Goal: Task Accomplishment & Management: Use online tool/utility

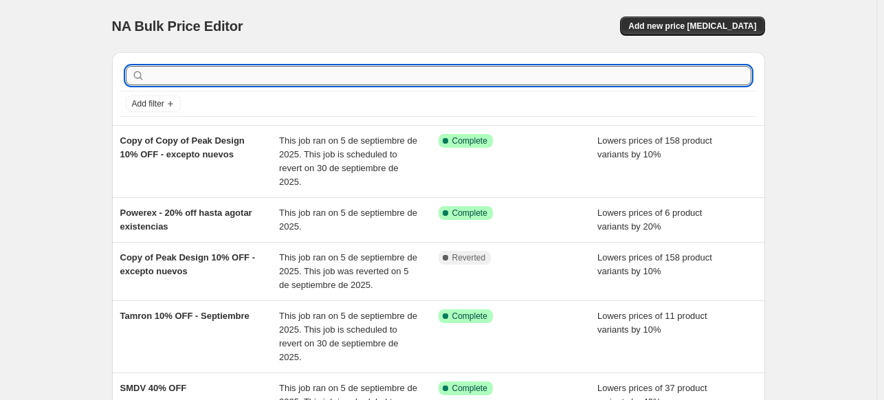
click at [622, 74] on input "text" at bounding box center [450, 75] width 604 height 19
type input "SONY"
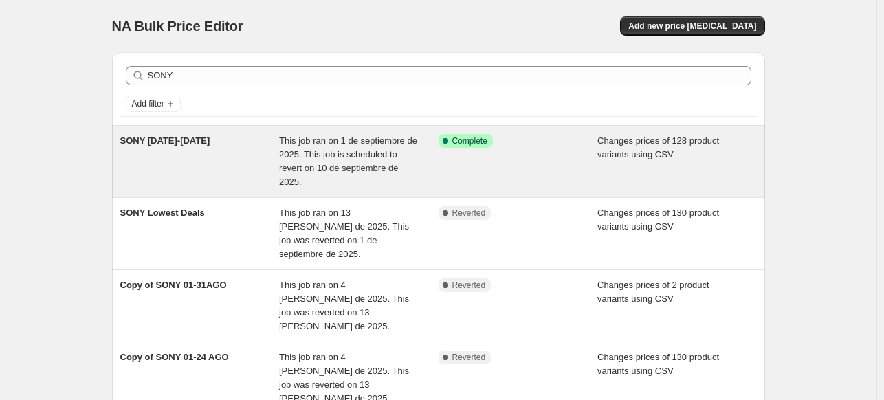
click at [352, 148] on span "This job ran on 1 de septiembre de 2025. This job is scheduled to revert on 10 …" at bounding box center [348, 161] width 138 height 52
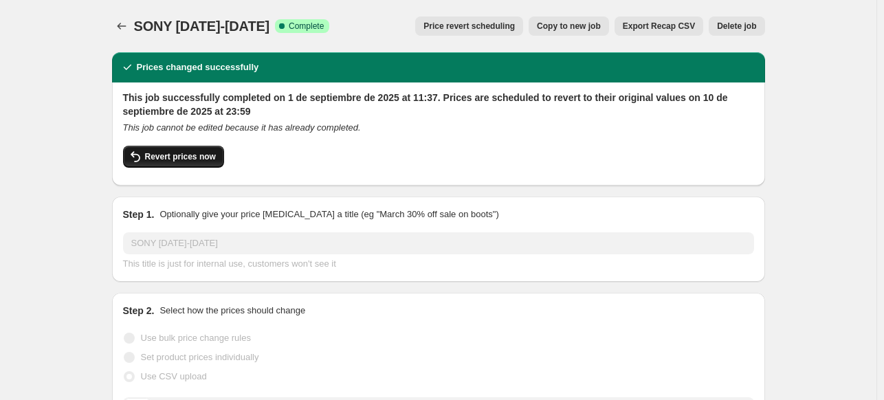
click at [193, 146] on button "Revert prices now" at bounding box center [173, 157] width 101 height 22
checkbox input "false"
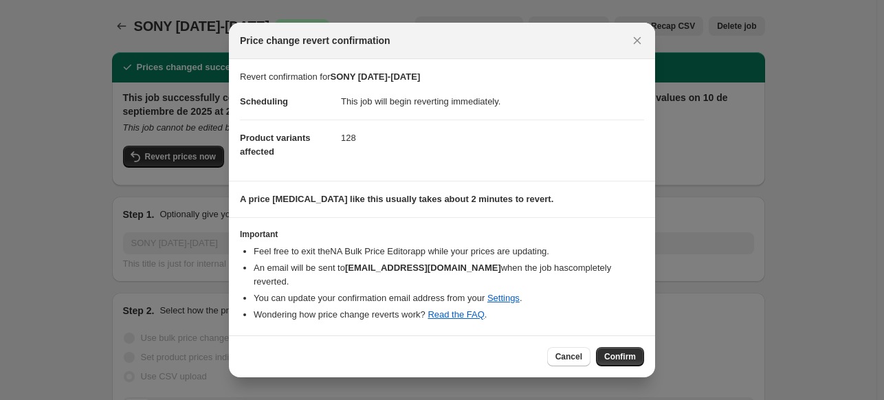
click at [607, 351] on span "Confirm" at bounding box center [620, 356] width 32 height 11
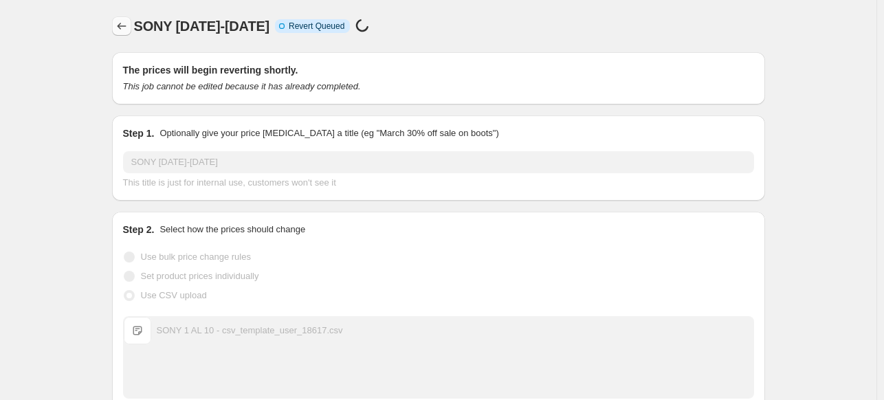
click at [124, 27] on icon "Price change jobs" at bounding box center [122, 26] width 14 height 14
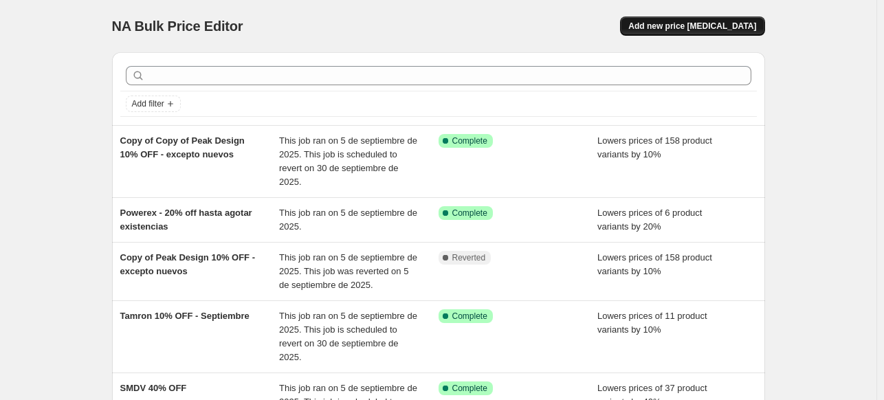
click at [662, 32] on button "Add new price change job" at bounding box center [692, 26] width 144 height 19
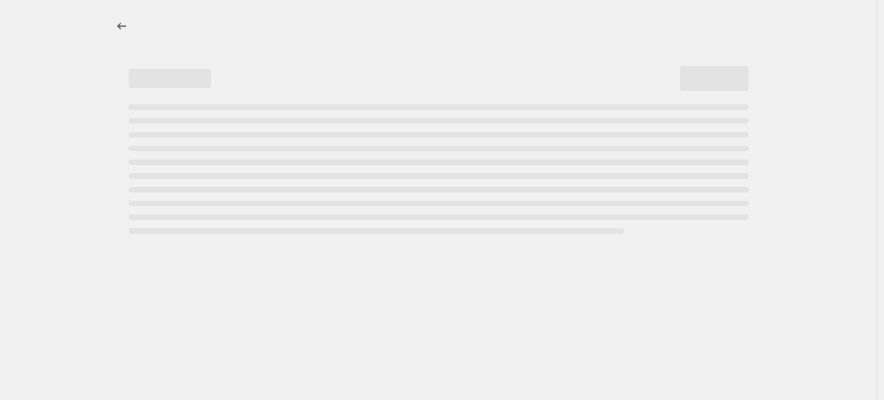
select select "percentage"
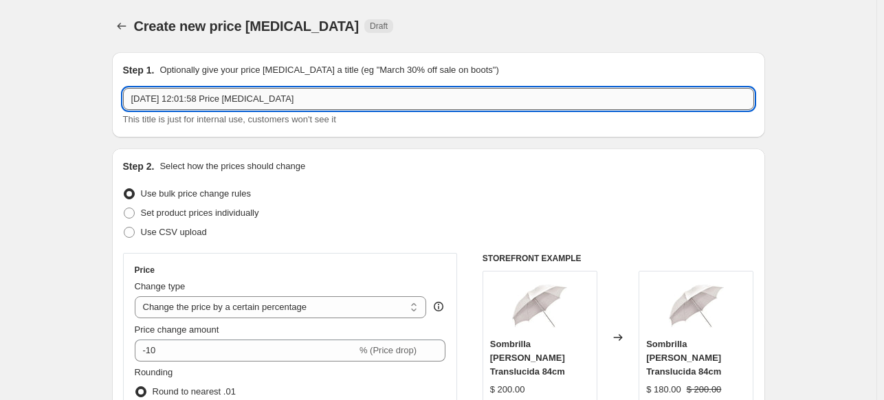
click at [435, 103] on input "6 sept 2025, 12:01:58 Price change job" at bounding box center [438, 99] width 631 height 22
type input "SONY PRECIOS MAS BAJOS SONY"
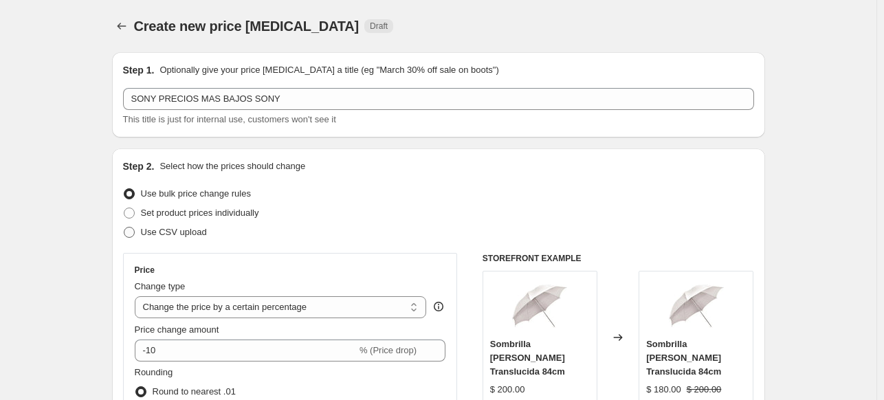
click at [201, 233] on span "Use CSV upload" at bounding box center [174, 232] width 66 height 10
click at [124, 228] on input "Use CSV upload" at bounding box center [124, 227] width 1 height 1
radio input "true"
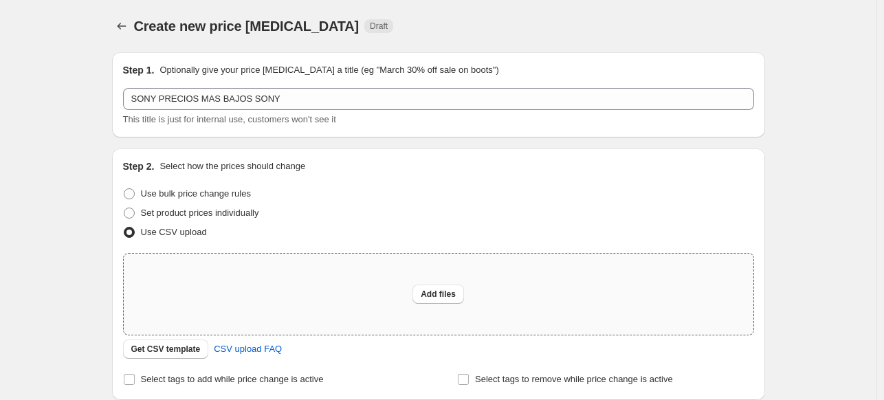
click at [283, 272] on div "Add files" at bounding box center [439, 294] width 630 height 81
type input "C:\fakepath\SONY PRECIOS MAS BAJOS - csv_template_user_18617.csv"
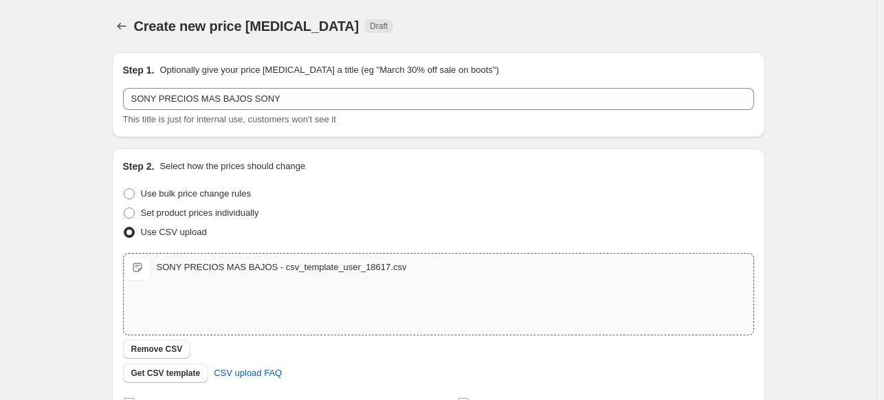
scroll to position [237, 0]
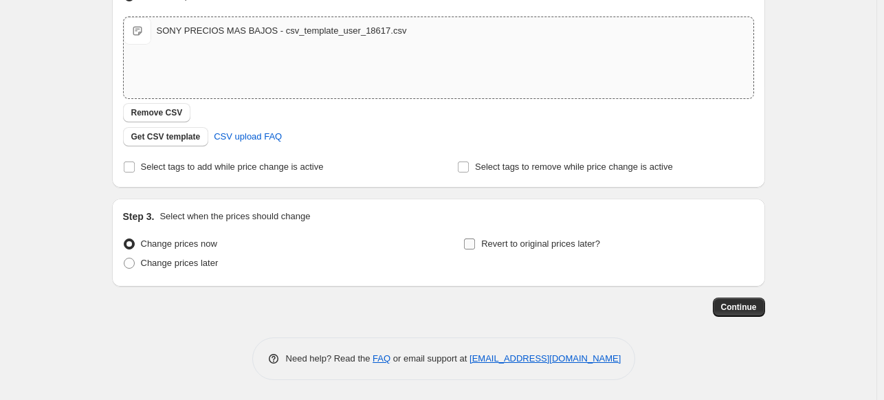
click at [512, 246] on span "Revert to original prices later?" at bounding box center [540, 244] width 119 height 10
click at [475, 246] on input "Revert to original prices later?" at bounding box center [469, 244] width 11 height 11
checkbox input "true"
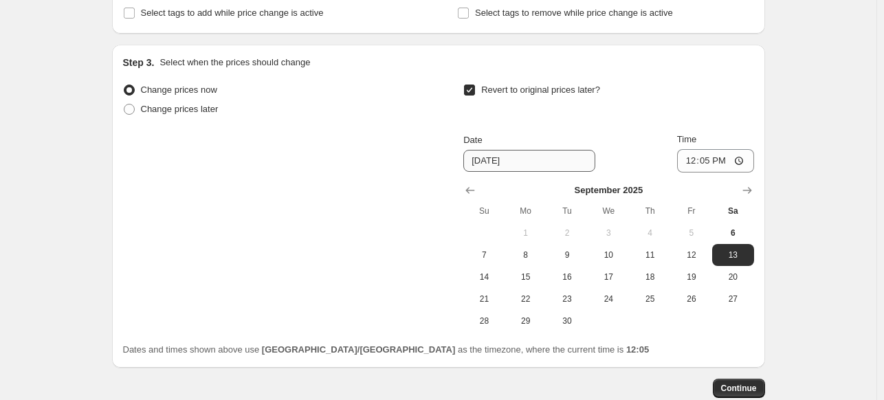
scroll to position [393, 0]
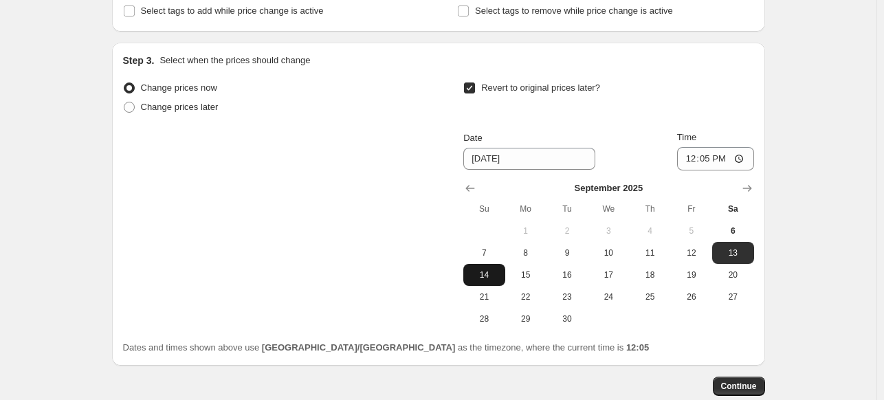
click at [494, 270] on span "14" at bounding box center [484, 275] width 30 height 11
type input "9/14/2025"
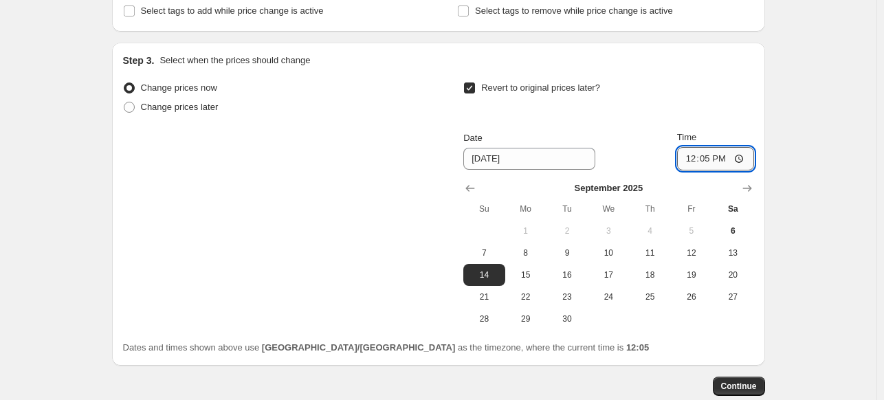
click at [690, 153] on input "12:05" at bounding box center [715, 158] width 77 height 23
type input "23:59"
click at [831, 94] on div "Create new price change job. This page is ready Create new price change job Dra…" at bounding box center [438, 43] width 877 height 873
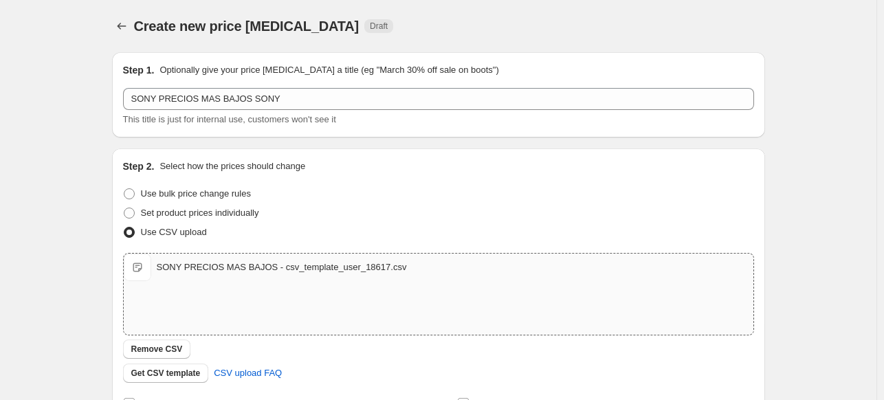
scroll to position [472, 0]
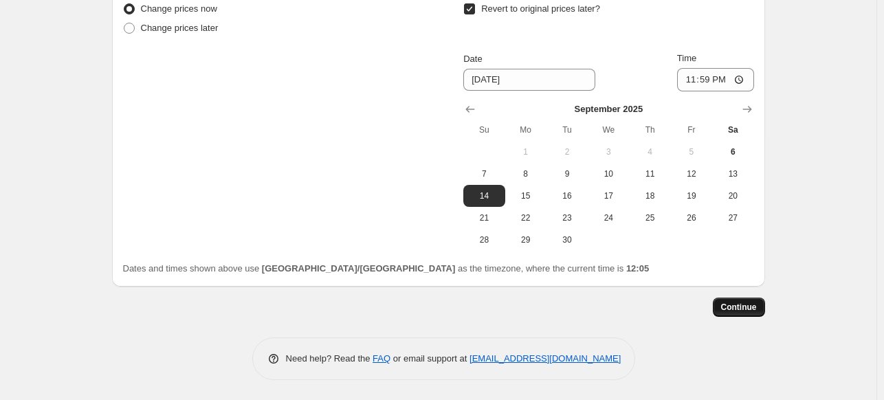
click at [754, 309] on span "Continue" at bounding box center [739, 307] width 36 height 11
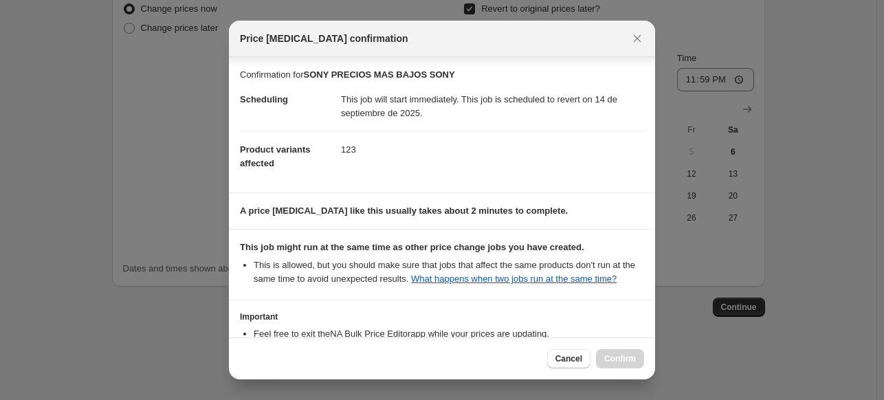
scroll to position [105, 0]
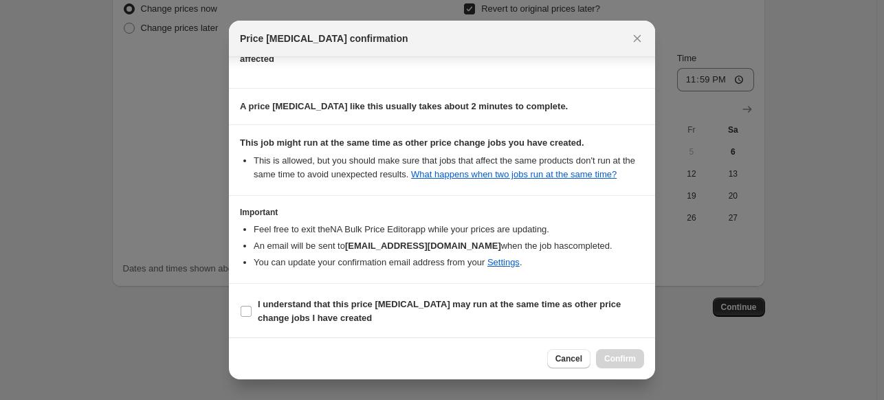
click at [538, 329] on section "I understand that this price change job may run at the same time as other price…" at bounding box center [442, 311] width 426 height 55
click at [571, 316] on span "I understand that this price change job may run at the same time as other price…" at bounding box center [451, 312] width 386 height 28
click at [252, 316] on input "I understand that this price change job may run at the same time as other price…" at bounding box center [246, 311] width 11 height 11
checkbox input "true"
click at [611, 357] on span "Confirm" at bounding box center [620, 358] width 32 height 11
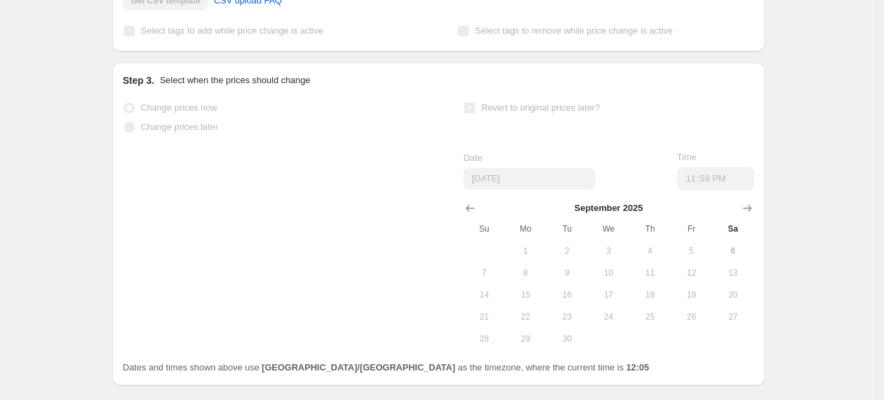
scroll to position [508, 0]
